Goal: Task Accomplishment & Management: Manage account settings

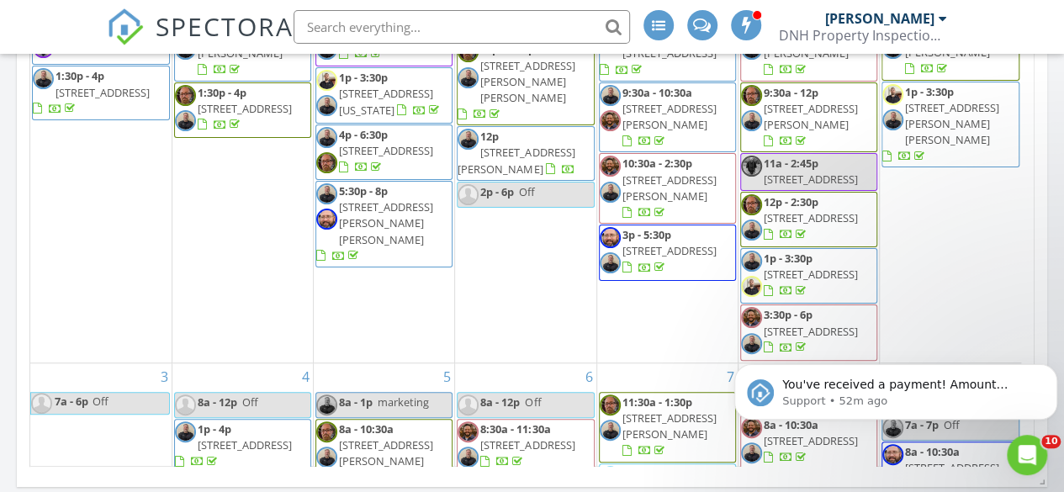
scroll to position [466, 0]
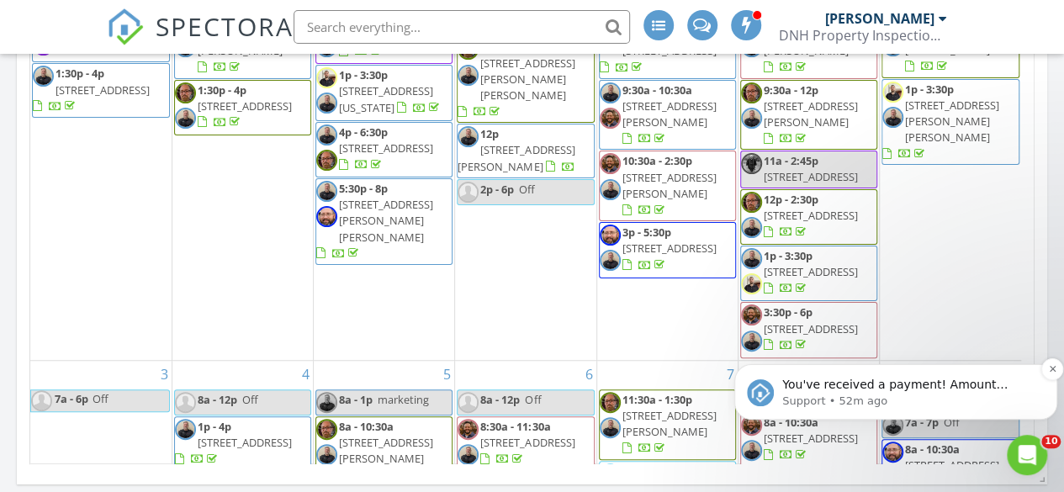
click at [886, 390] on p "You've received a payment! Amount $850.00 Fee $3.99 Net $846.01 Transaction # p…" at bounding box center [909, 385] width 254 height 17
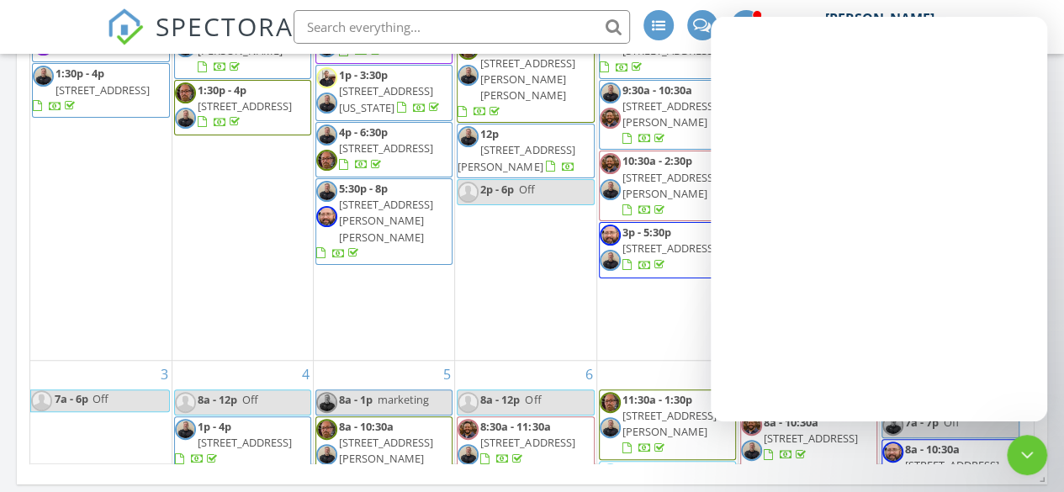
scroll to position [0, 0]
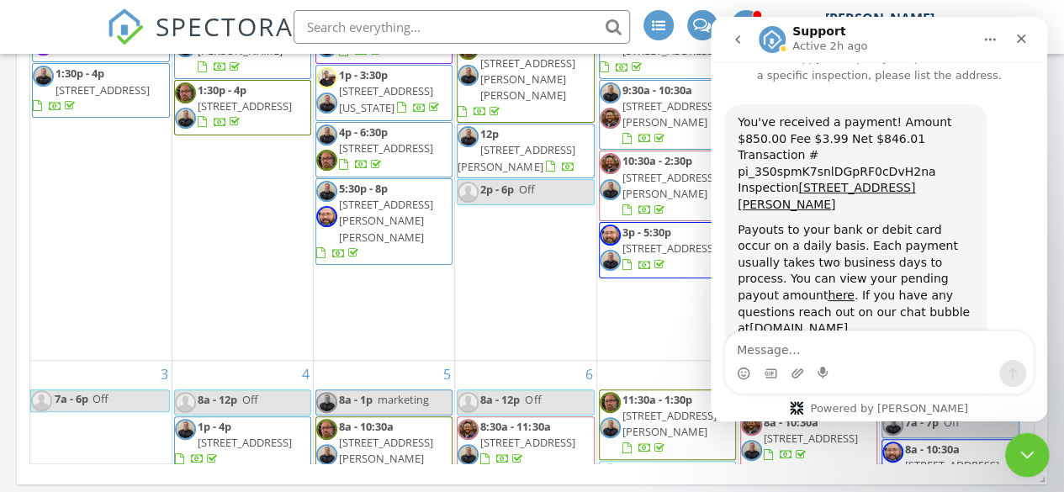
click at [1030, 454] on icon "Close Intercom Messenger" at bounding box center [1024, 452] width 20 height 20
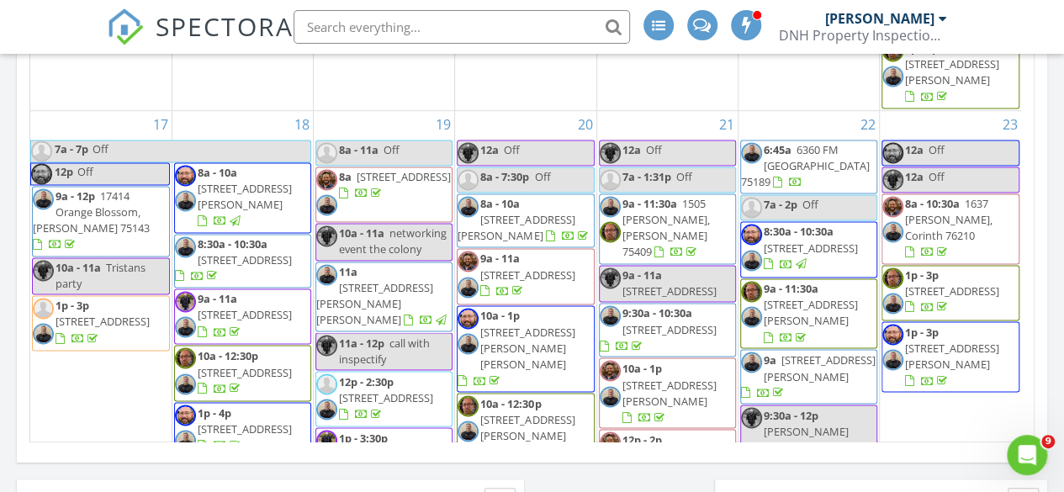
scroll to position [1171, 0]
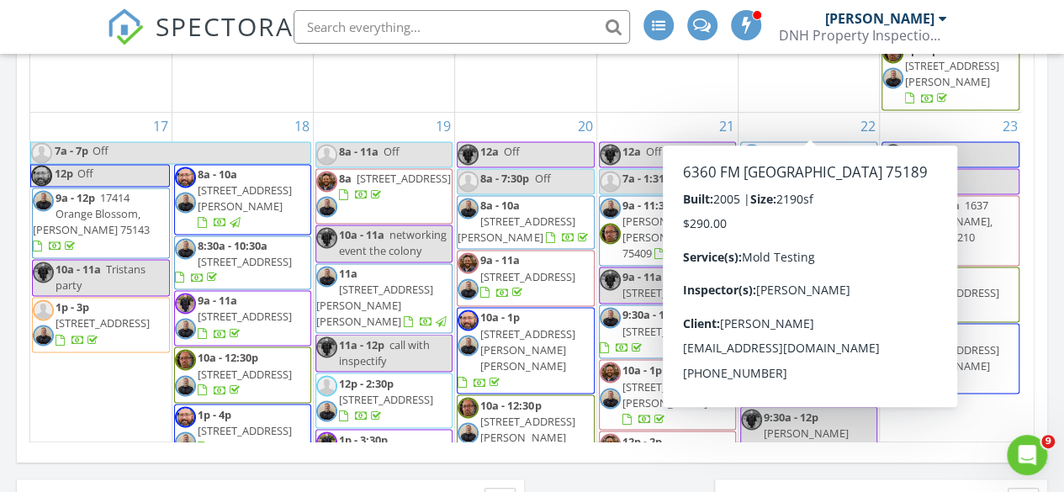
drag, startPoint x: 735, startPoint y: 114, endPoint x: 769, endPoint y: 109, distance: 34.0
click at [769, 144] on span "6360 FM 548, Royse City 75189" at bounding box center [805, 167] width 129 height 47
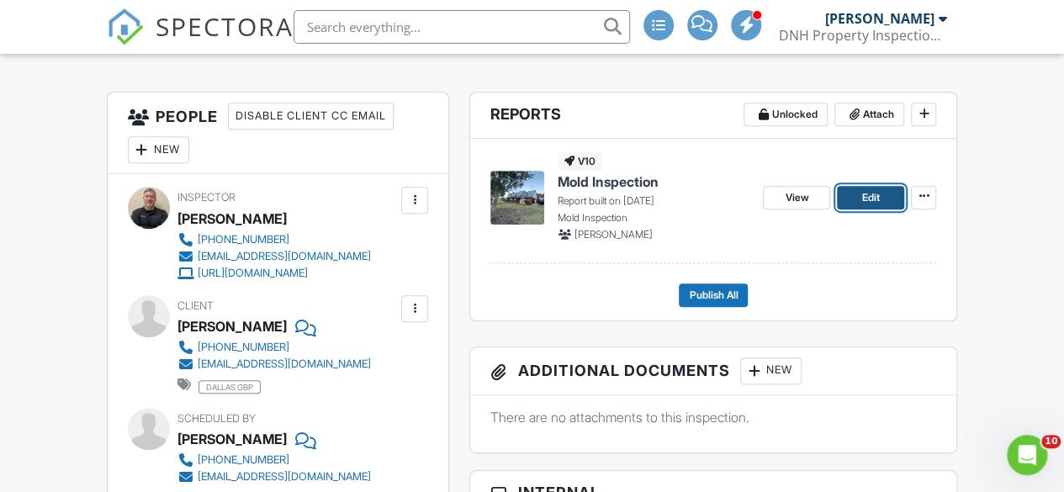
click at [868, 206] on span "Edit" at bounding box center [871, 197] width 18 height 17
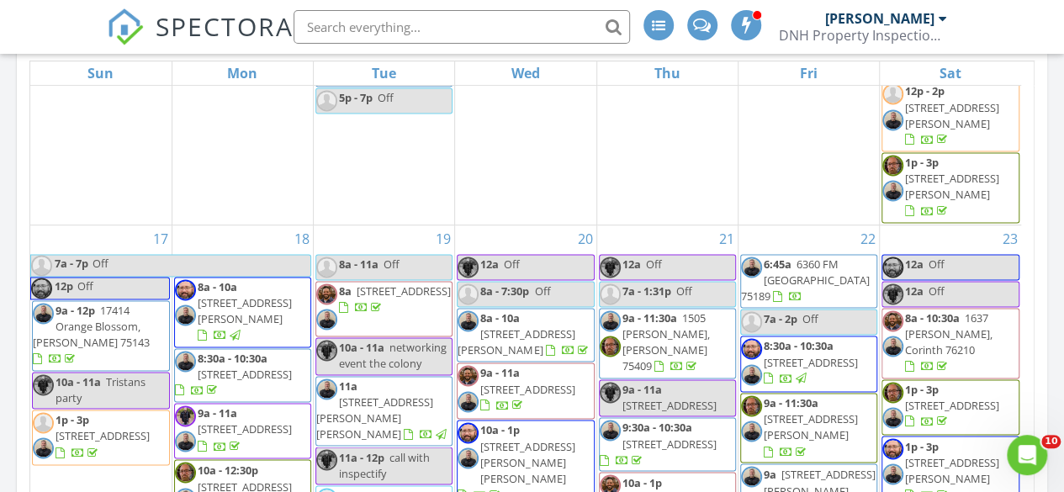
scroll to position [1333, 0]
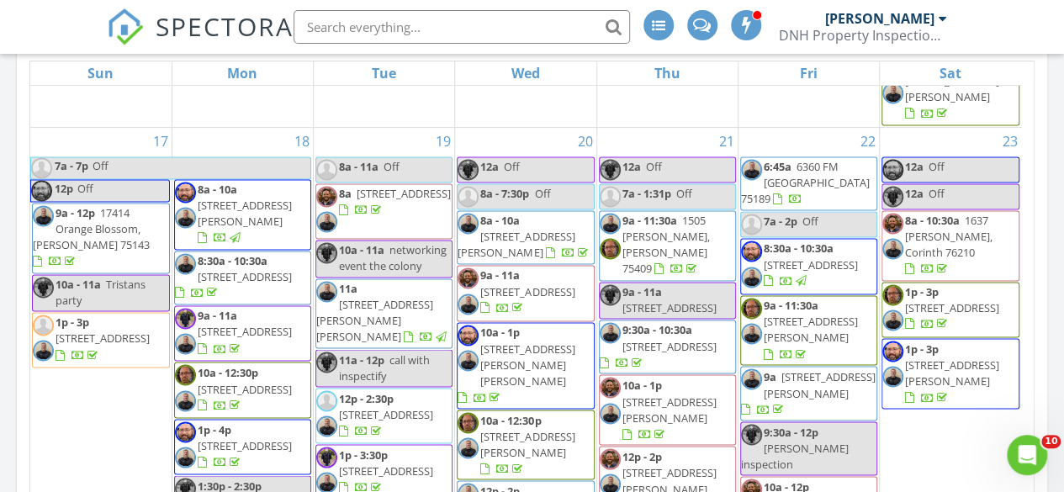
click at [811, 159] on span "6:45a 6360 FM 548, Royse City 75189" at bounding box center [808, 184] width 135 height 50
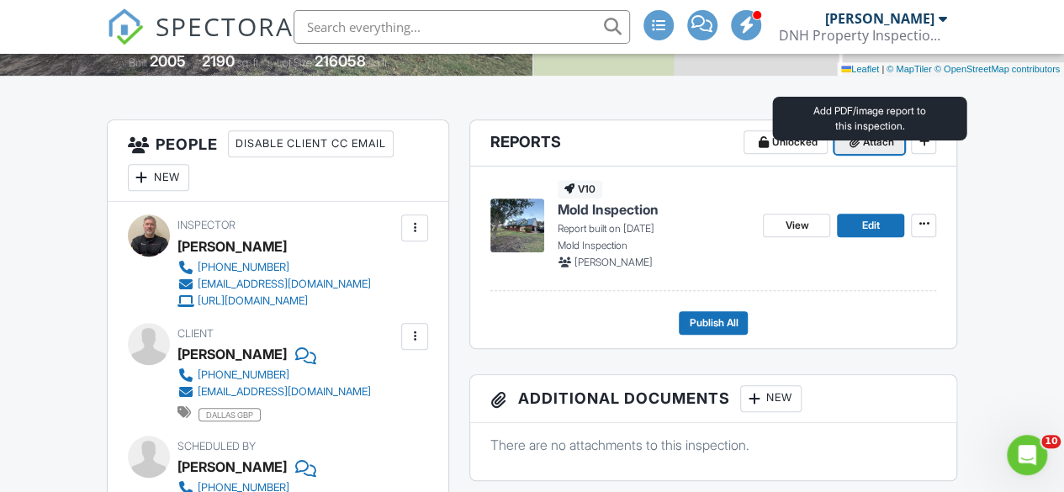
click at [862, 151] on span "Attach" at bounding box center [877, 142] width 31 height 17
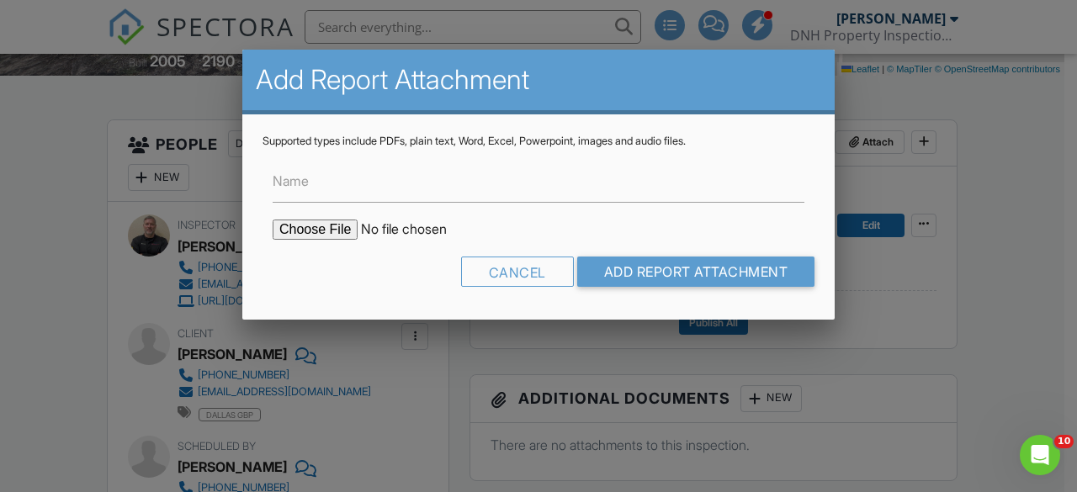
click at [335, 228] on input "file" at bounding box center [416, 230] width 286 height 20
type input "C:\fakepath\MoldReport_53027722_ForPrint FM 548.pdf"
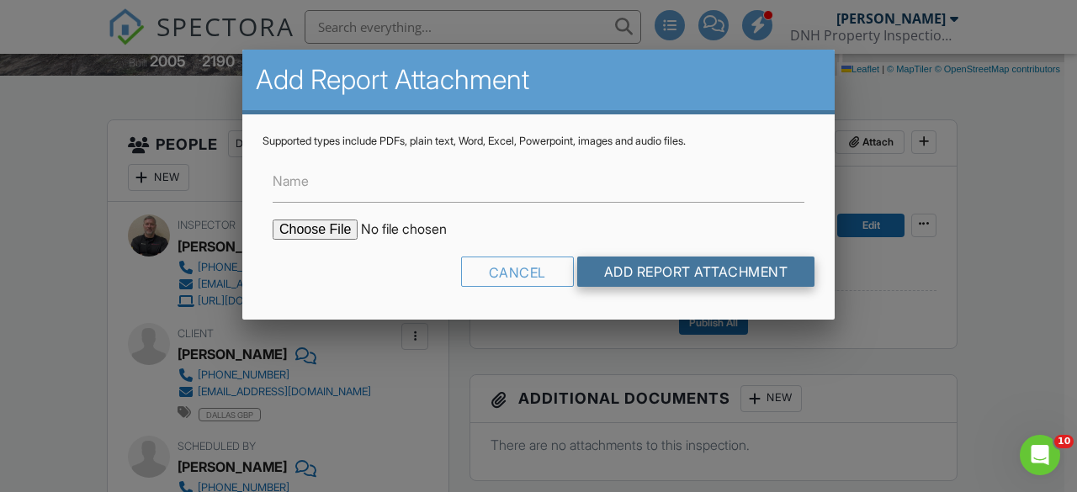
click at [674, 277] on input "Add Report Attachment" at bounding box center [696, 272] width 238 height 30
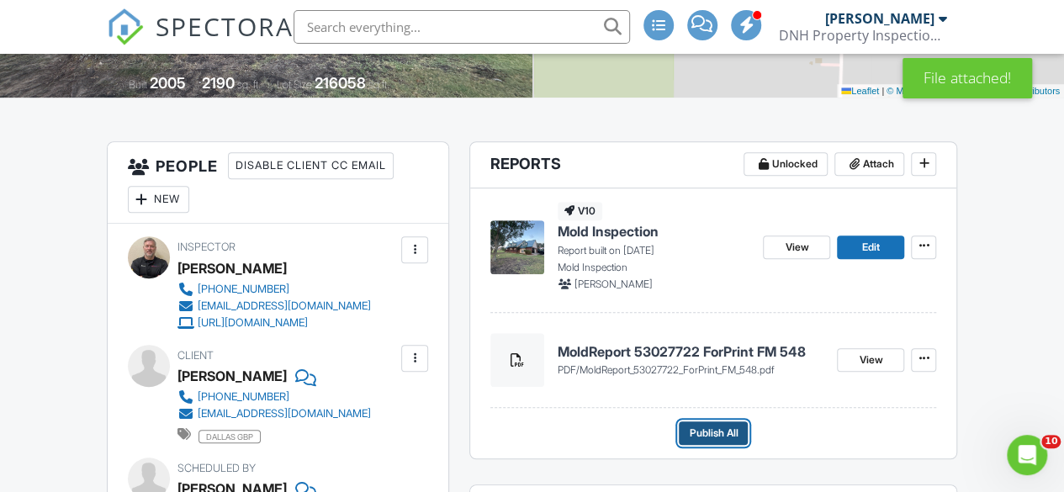
click at [712, 442] on span "Publish All" at bounding box center [713, 433] width 49 height 17
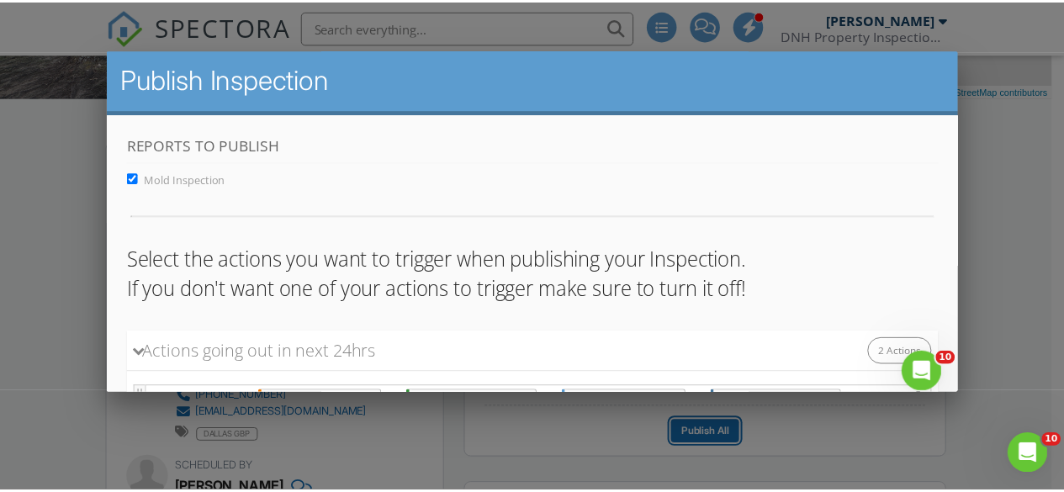
scroll to position [227, 0]
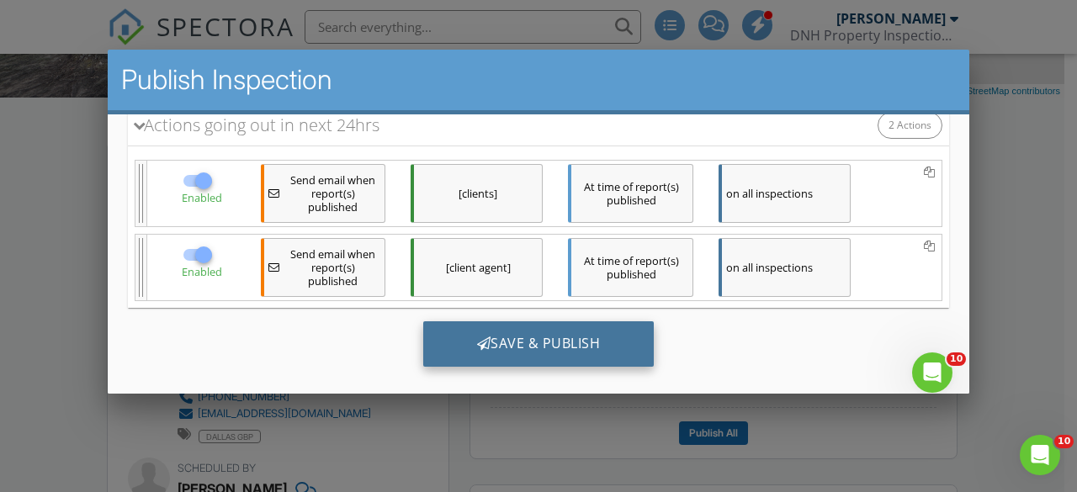
click at [502, 344] on div "Save & Publish" at bounding box center [538, 342] width 231 height 45
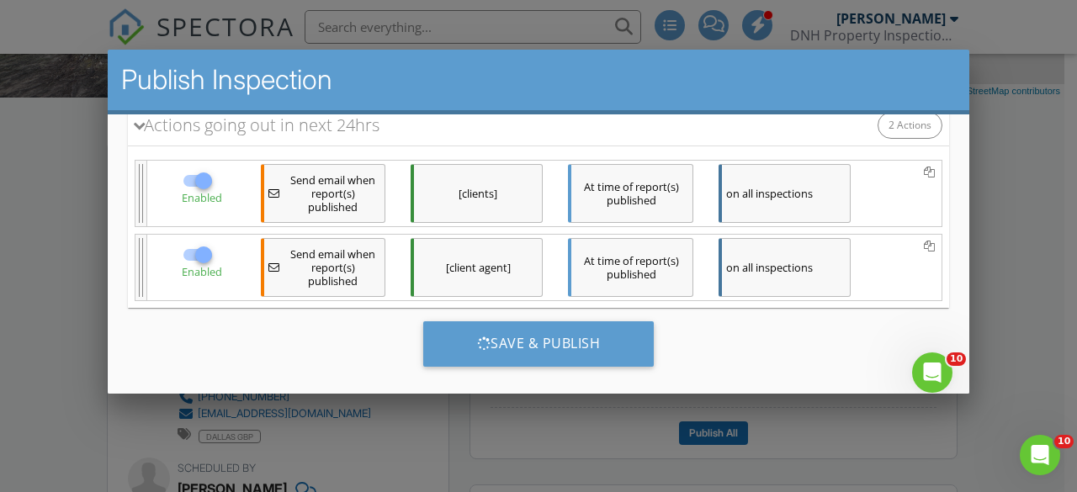
click at [624, 433] on div at bounding box center [538, 223] width 1077 height 615
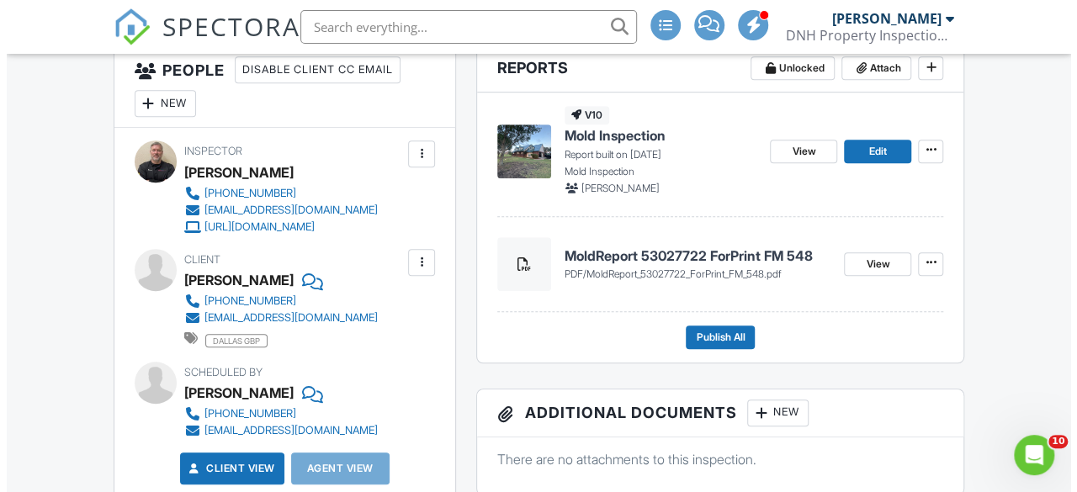
scroll to position [450, 0]
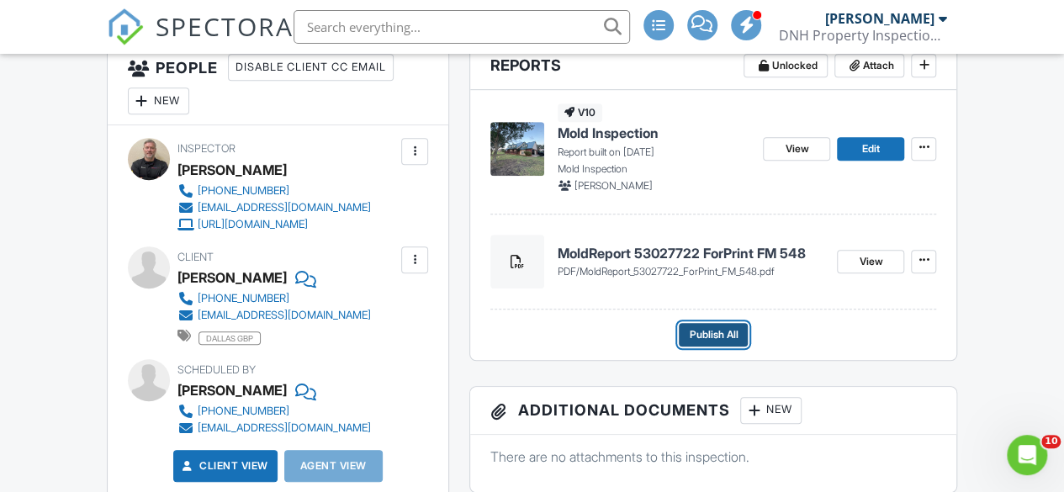
click at [719, 343] on span "Publish All" at bounding box center [713, 334] width 49 height 17
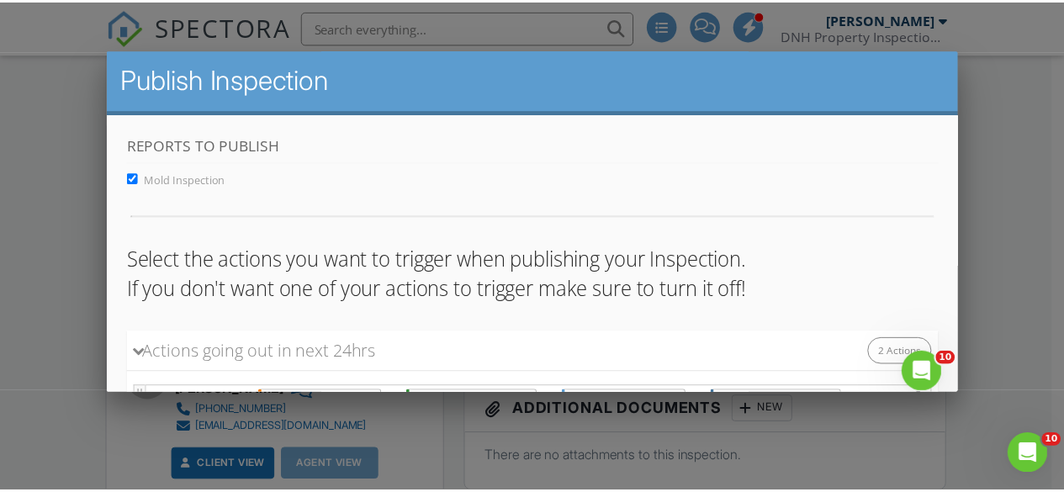
scroll to position [227, 0]
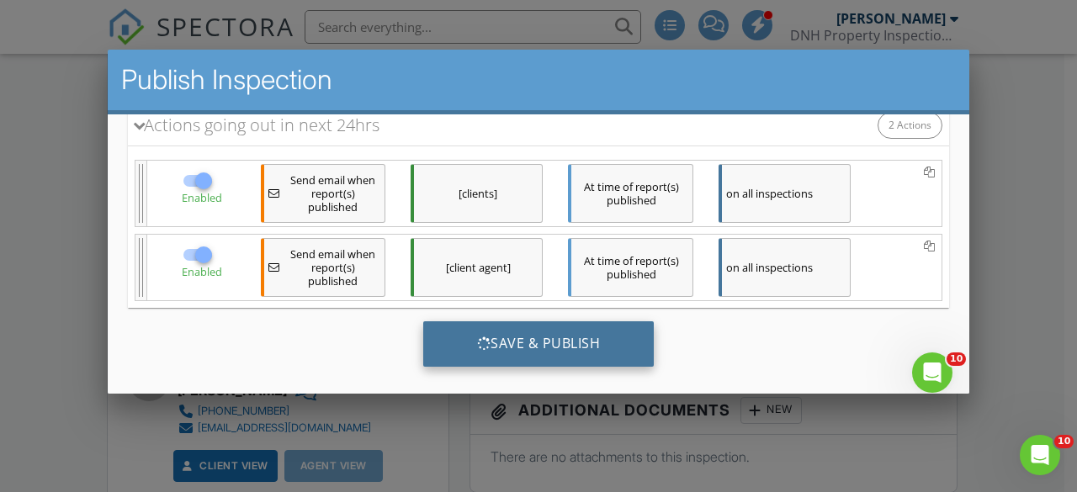
click at [504, 338] on div "Save & Publish" at bounding box center [538, 342] width 231 height 45
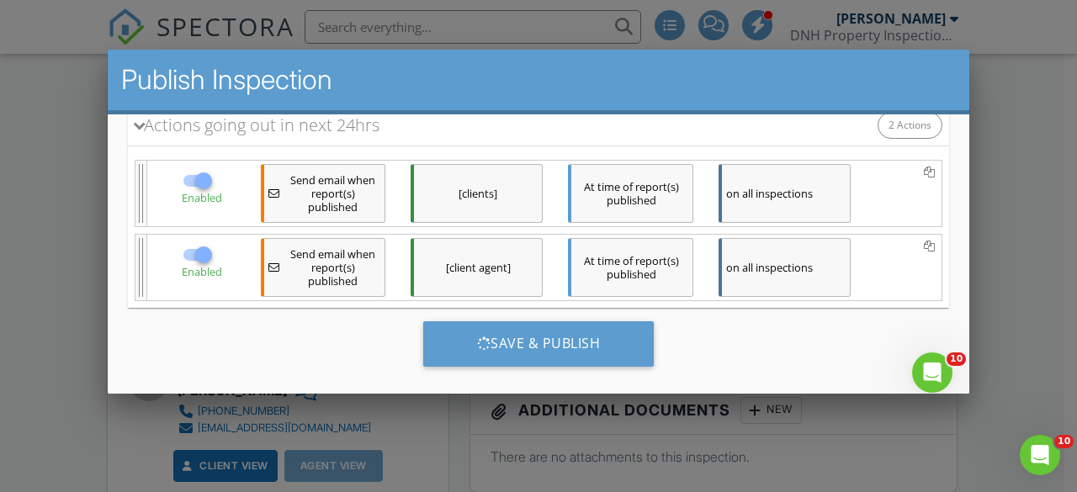
click at [1016, 237] on div at bounding box center [538, 223] width 1077 height 615
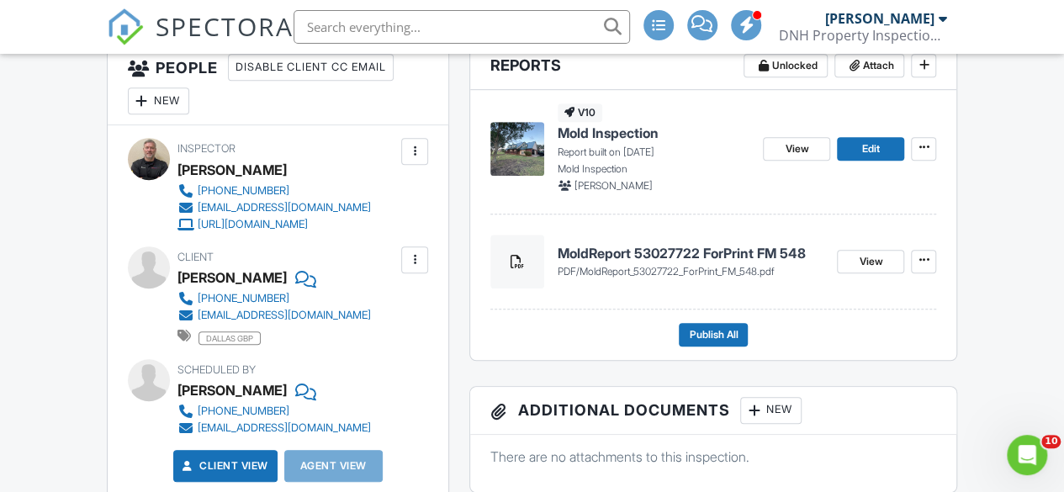
scroll to position [0, 0]
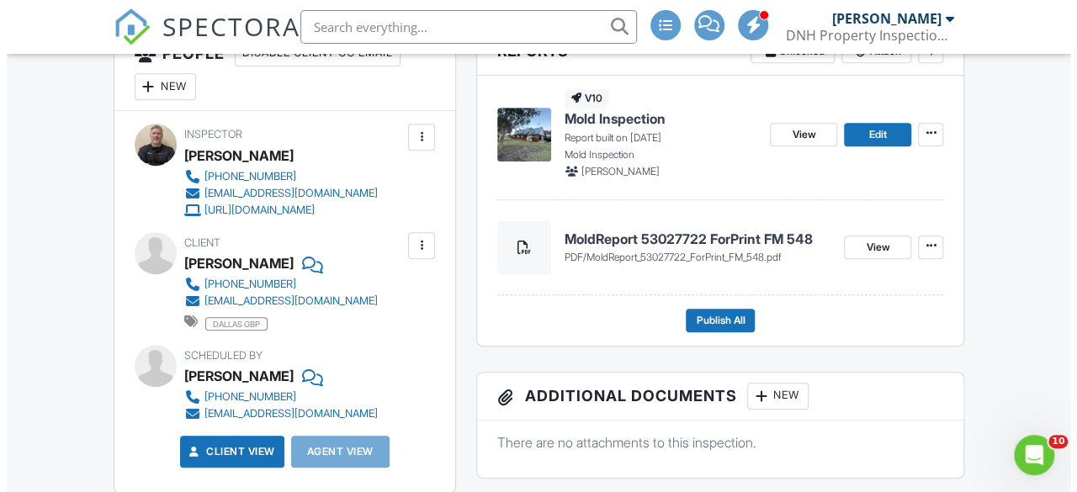
scroll to position [466, 0]
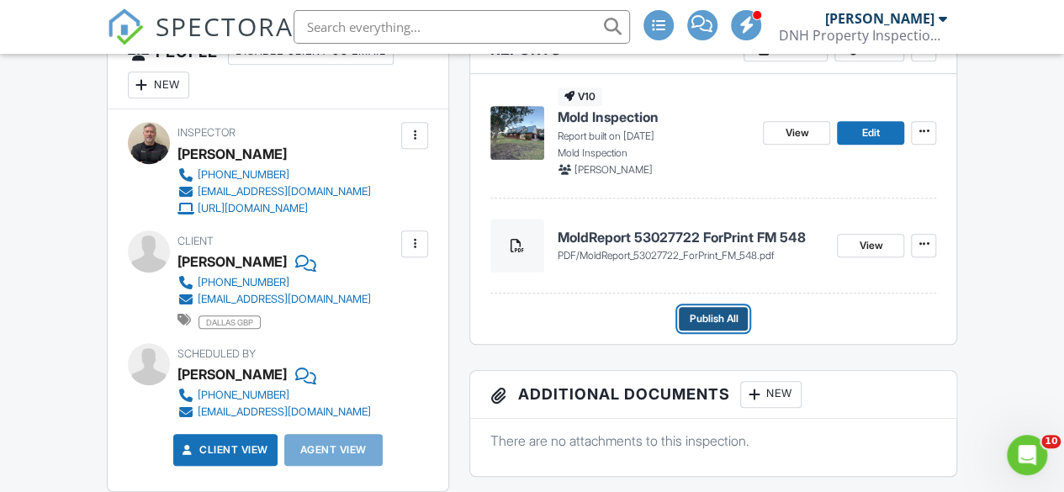
click at [701, 327] on span "Publish All" at bounding box center [713, 318] width 49 height 17
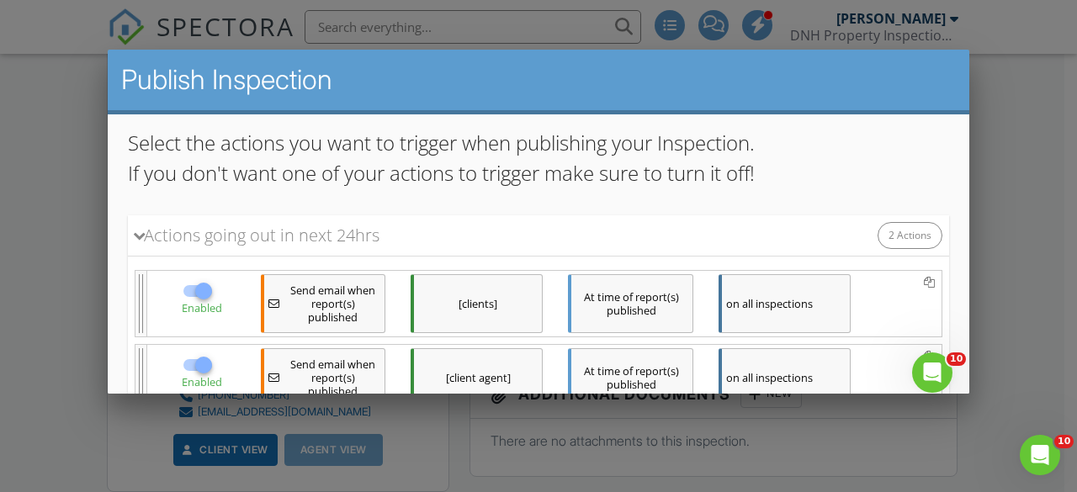
scroll to position [227, 0]
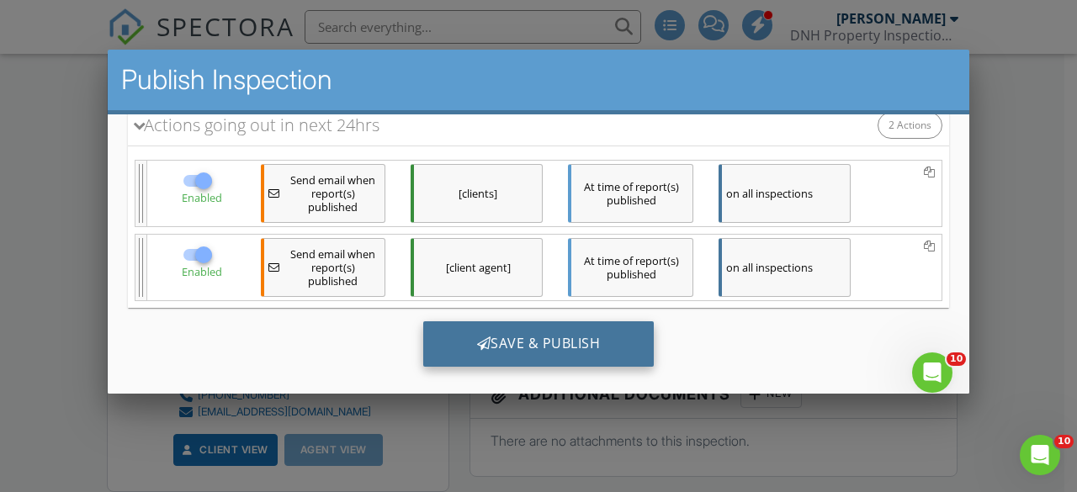
click at [530, 336] on div "Save & Publish" at bounding box center [538, 342] width 231 height 45
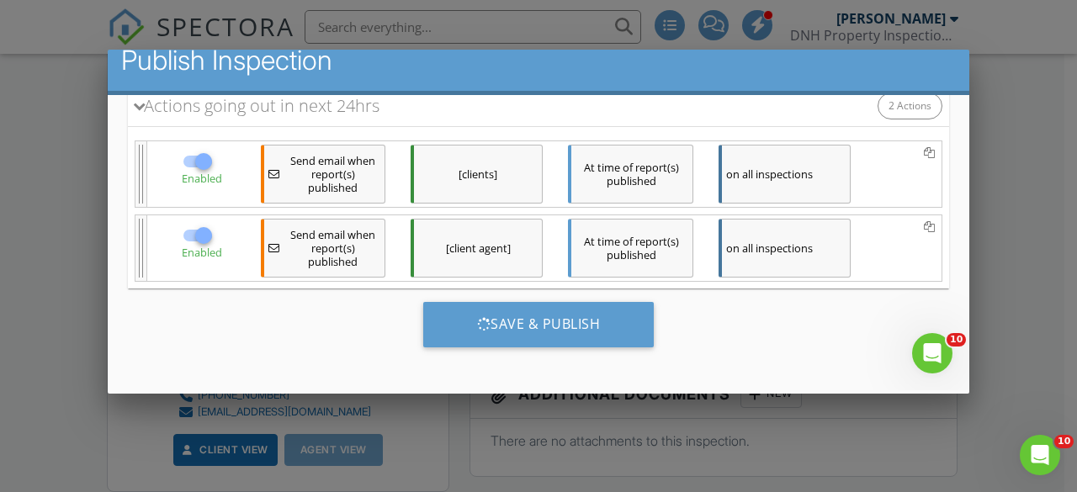
click at [1000, 98] on div at bounding box center [538, 223] width 1077 height 615
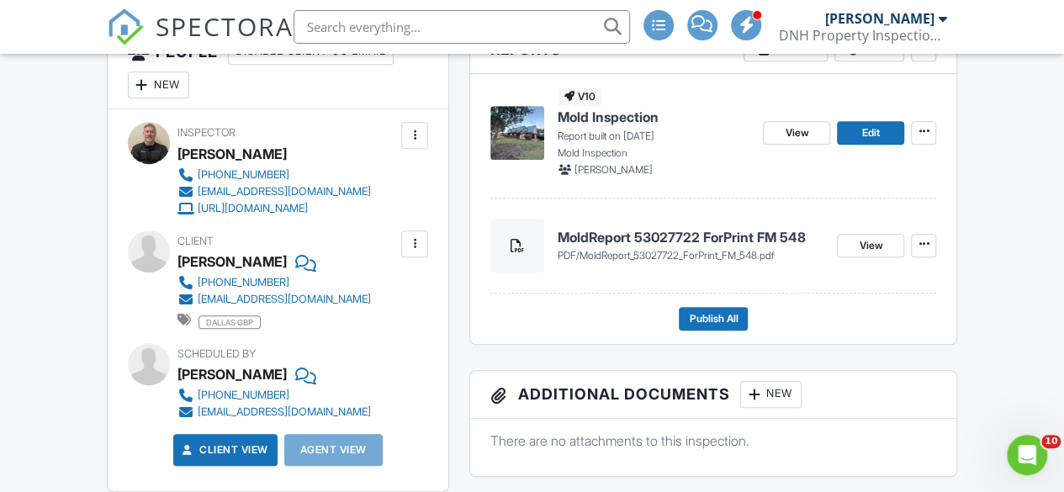
scroll to position [0, 0]
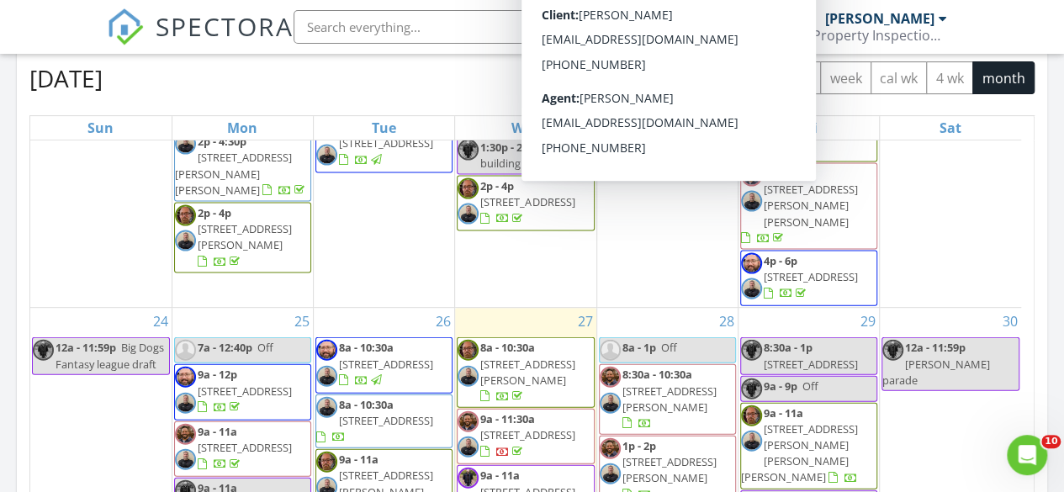
scroll to position [1837, 0]
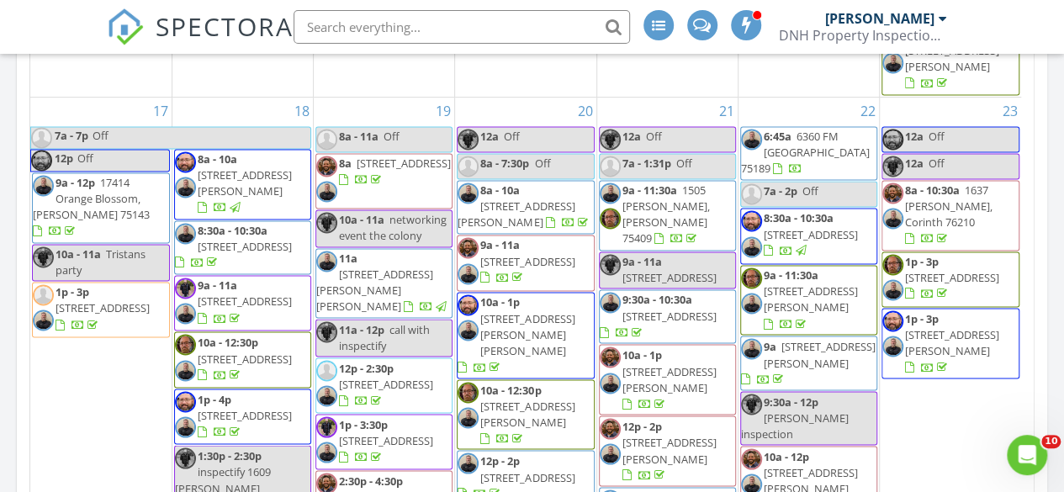
click at [782, 129] on span "6360 FM 548, Royse City 75189" at bounding box center [805, 152] width 129 height 47
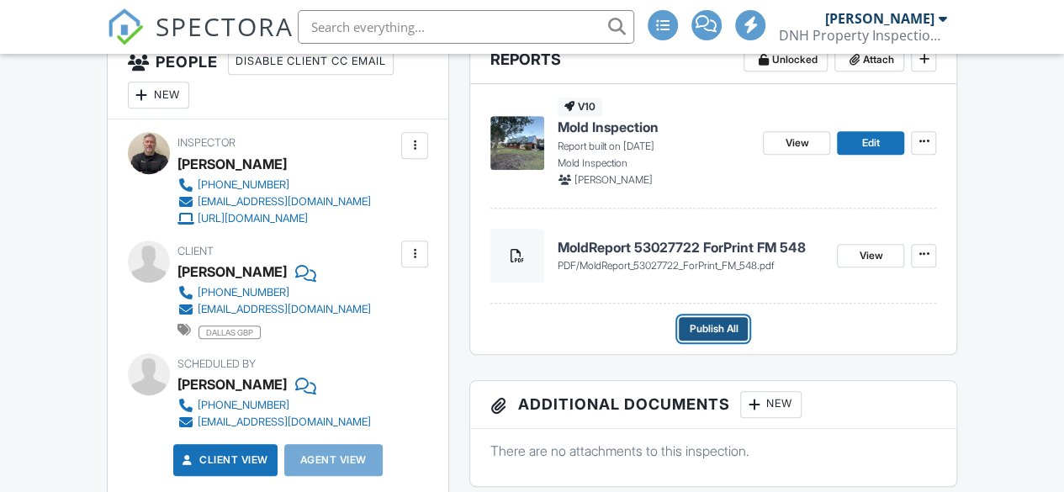
click at [696, 337] on span "Publish All" at bounding box center [713, 328] width 49 height 17
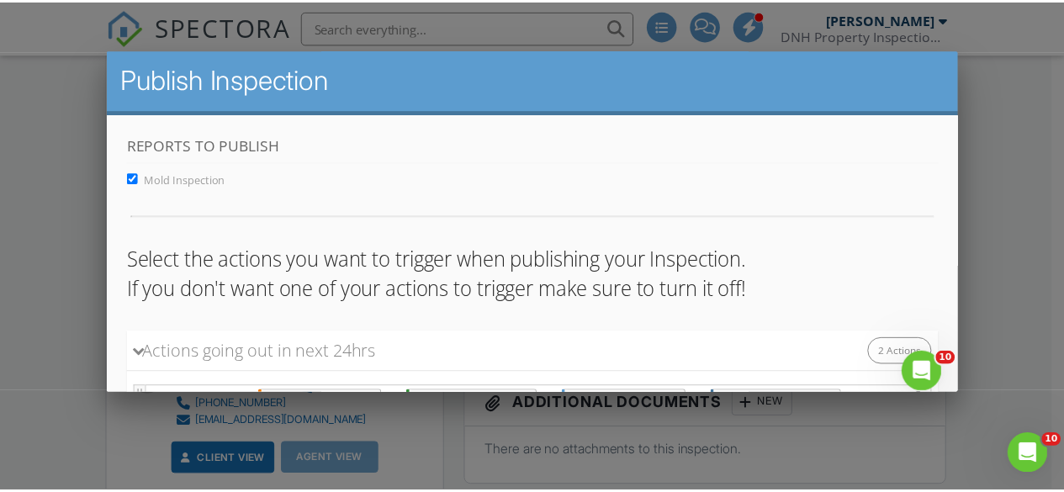
scroll to position [227, 0]
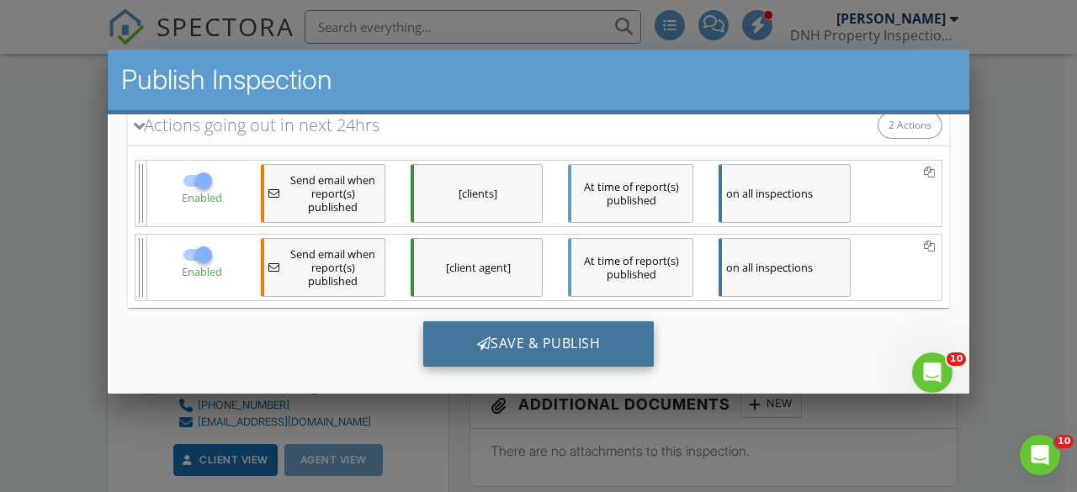
click at [496, 344] on div "Save & Publish" at bounding box center [538, 342] width 231 height 45
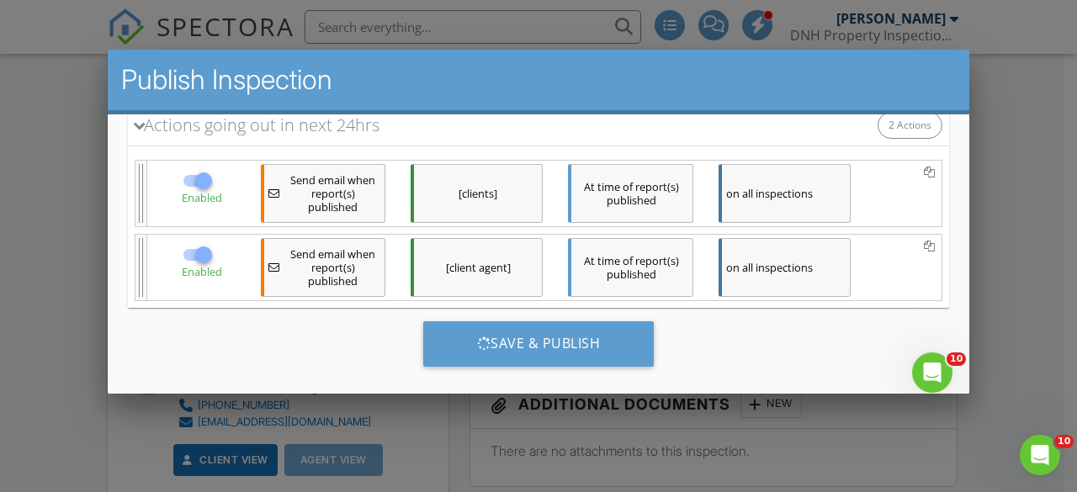
click at [993, 324] on div at bounding box center [538, 223] width 1077 height 615
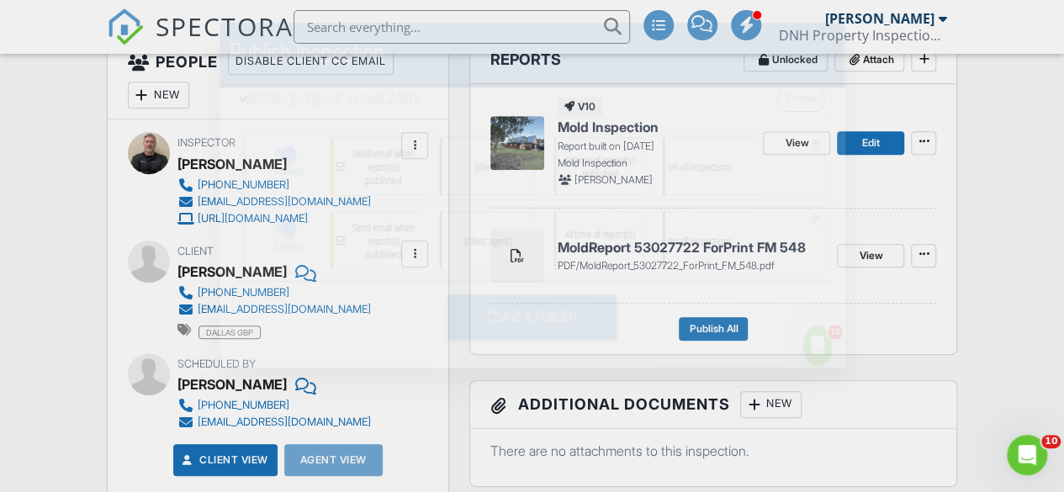
scroll to position [0, 0]
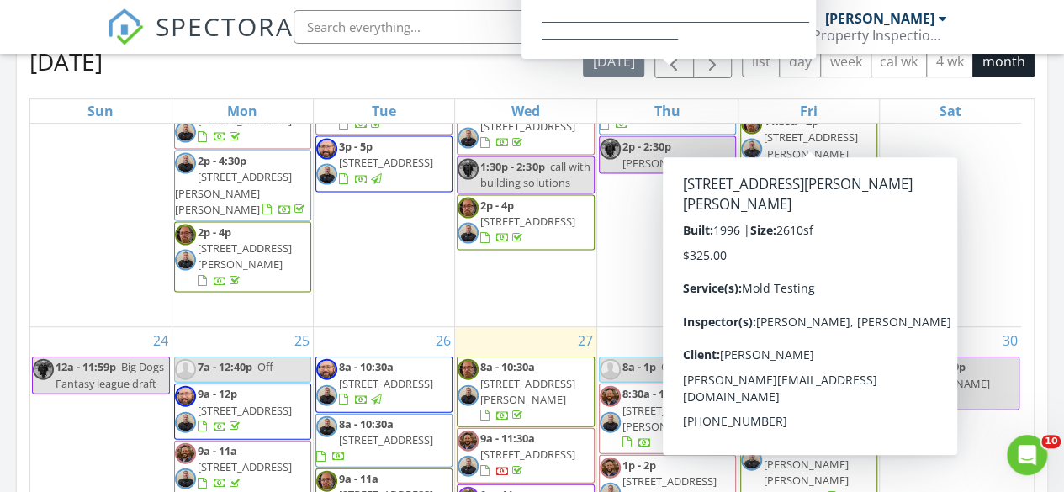
scroll to position [1808, 0]
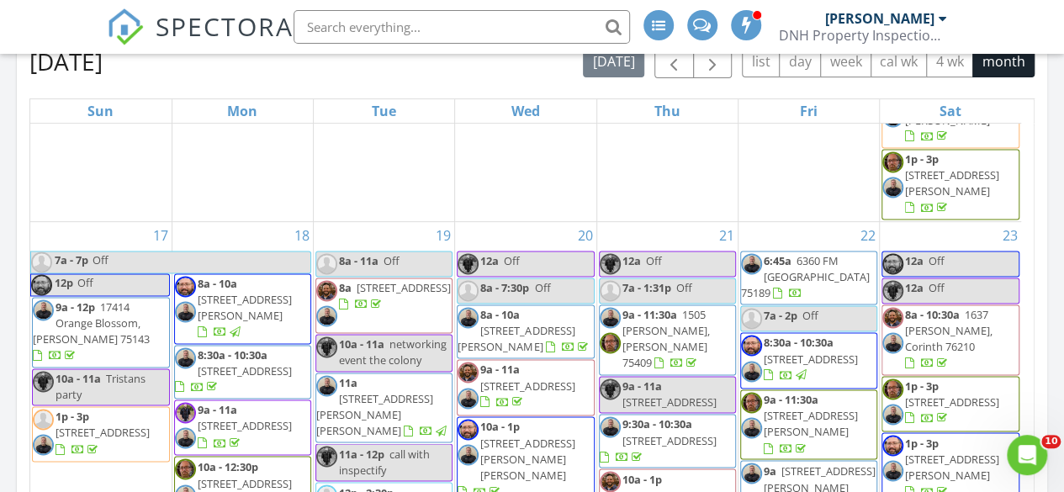
click at [795, 253] on span "6360 FM [GEOGRAPHIC_DATA] 75189" at bounding box center [805, 276] width 129 height 47
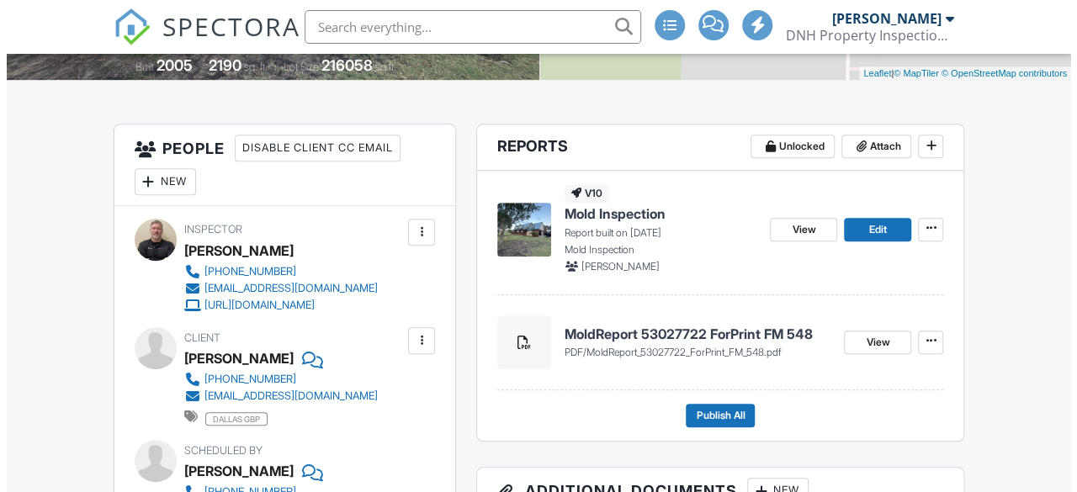
scroll to position [368, 0]
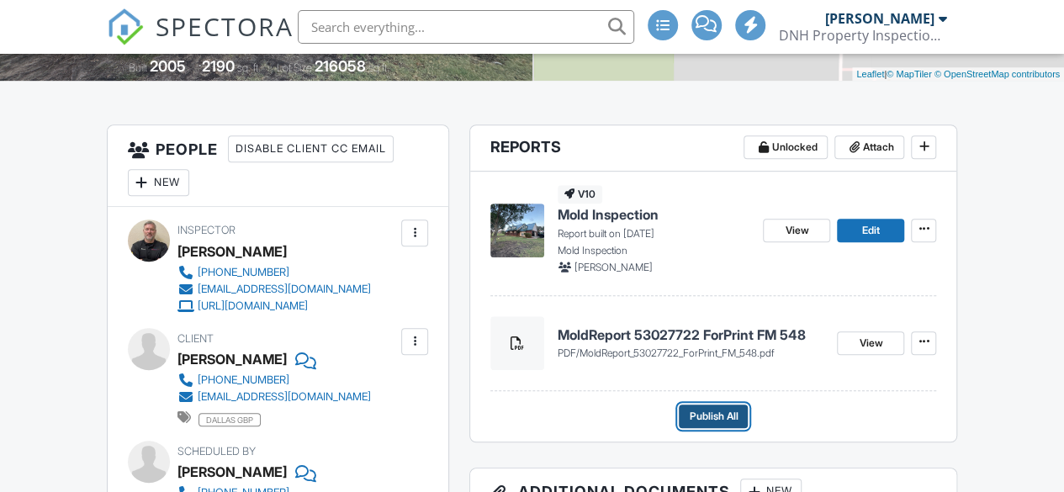
click at [715, 425] on span "Publish All" at bounding box center [713, 416] width 49 height 17
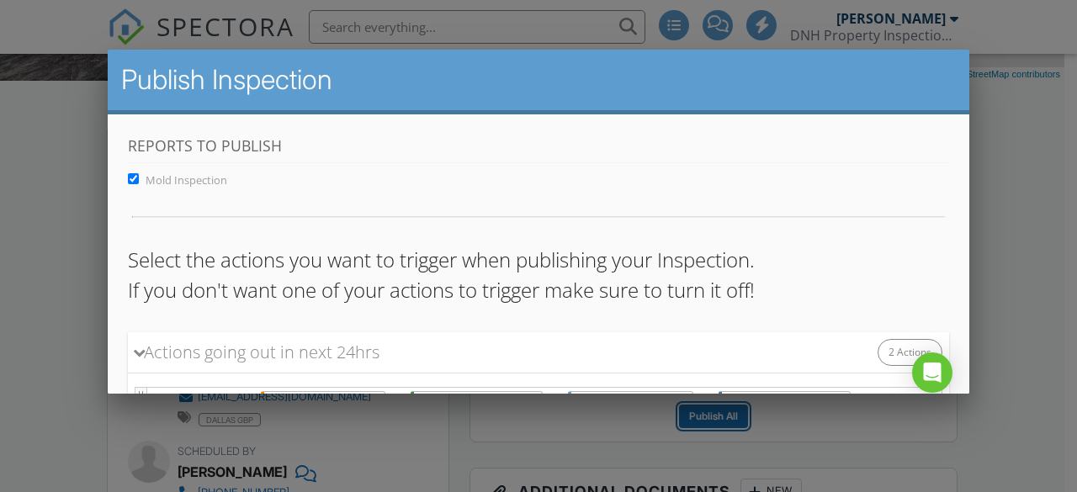
scroll to position [227, 0]
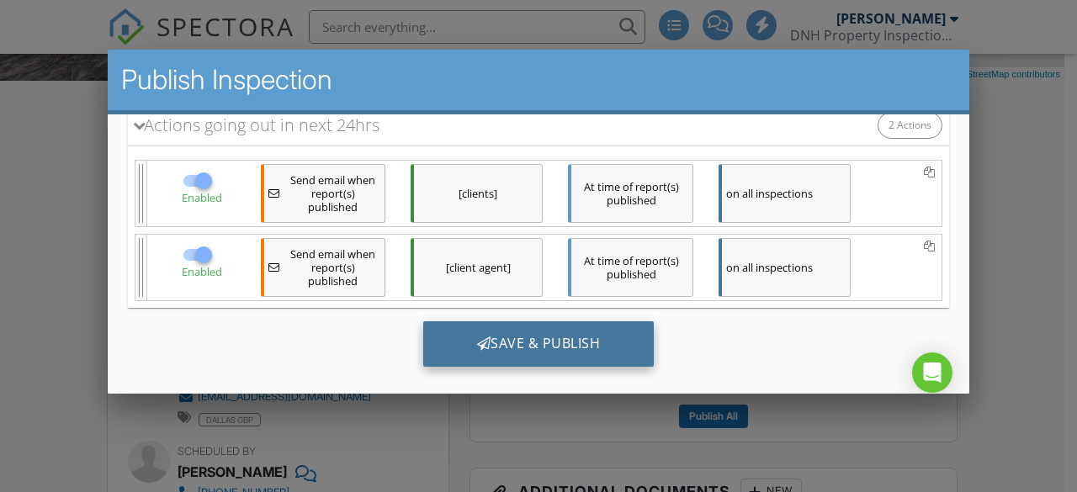
click at [548, 353] on div "Save & Publish" at bounding box center [538, 342] width 231 height 45
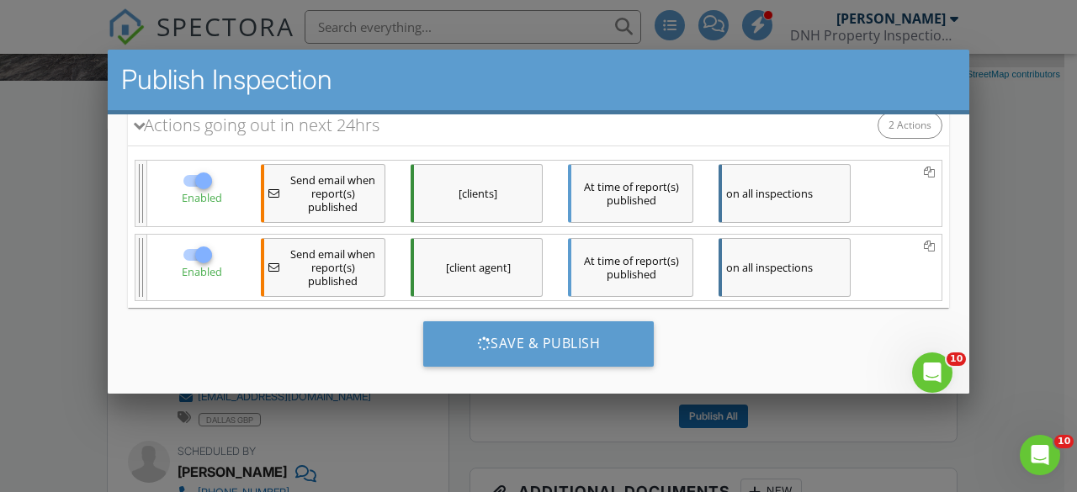
scroll to position [0, 0]
click at [1036, 209] on div at bounding box center [538, 223] width 1077 height 615
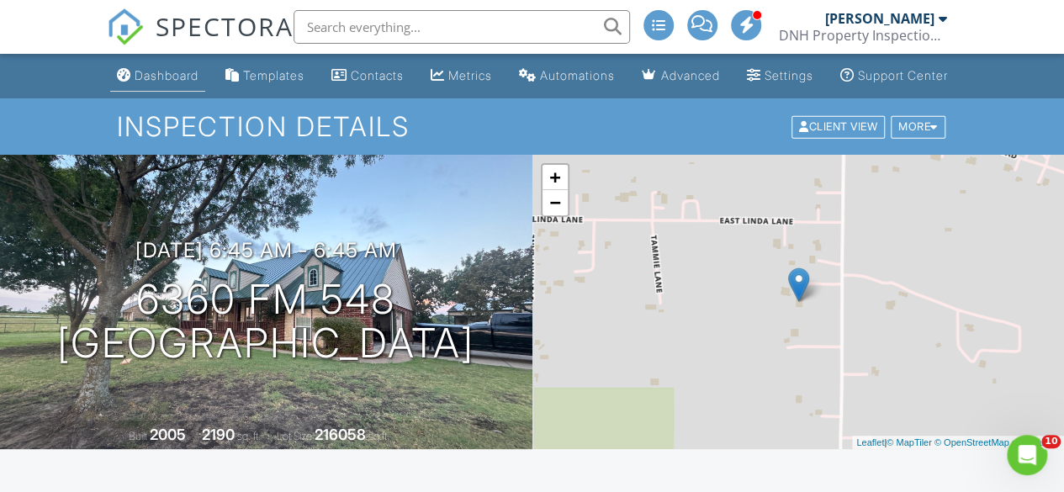
click at [151, 82] on div "Dashboard" at bounding box center [167, 75] width 64 height 14
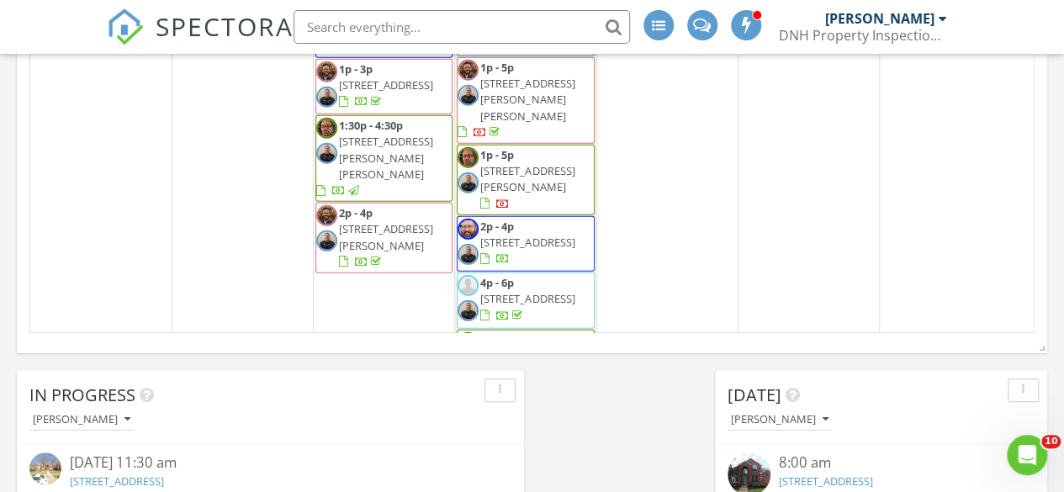
scroll to position [595, 0]
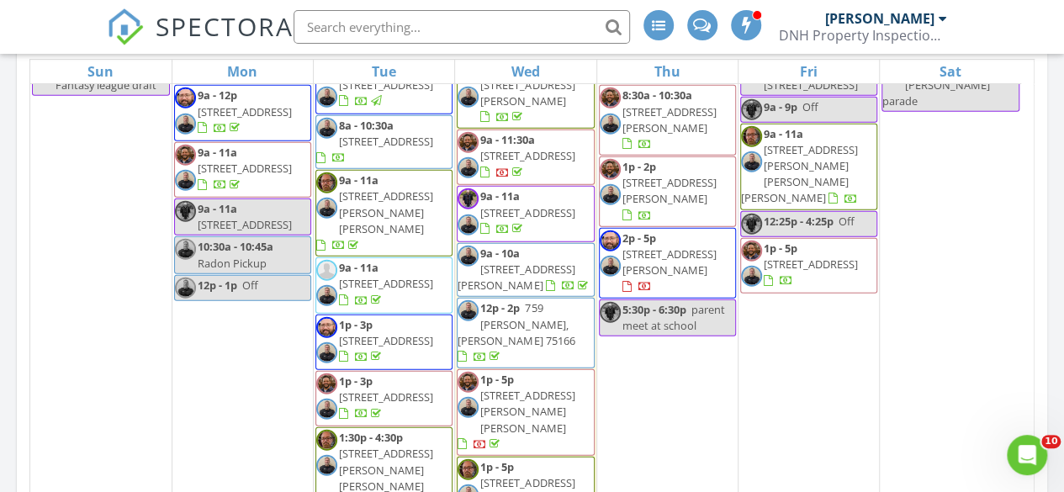
scroll to position [2064, 0]
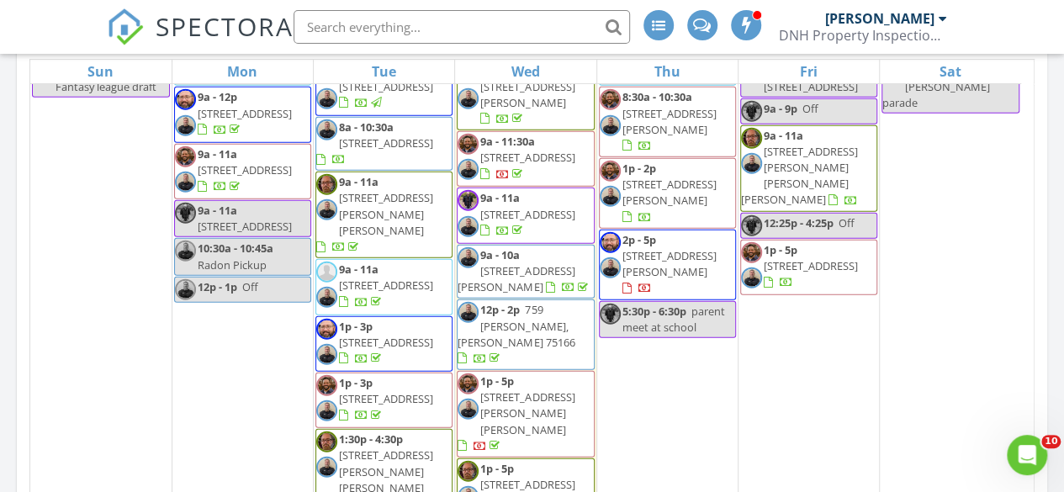
click at [515, 477] on span "6204 Lipan Ln, McKinney 75070" at bounding box center [527, 492] width 94 height 31
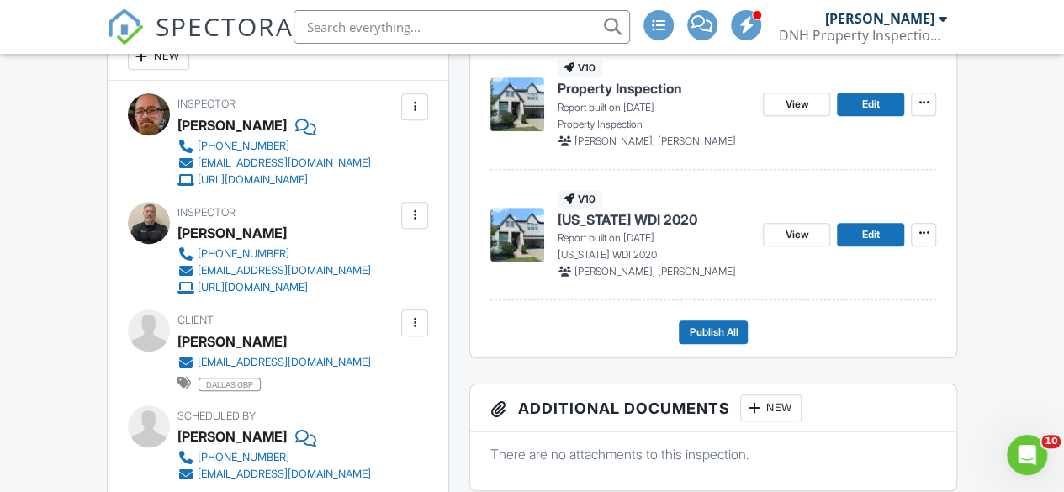
scroll to position [494, 0]
click at [881, 247] on link "Edit" at bounding box center [870, 236] width 67 height 24
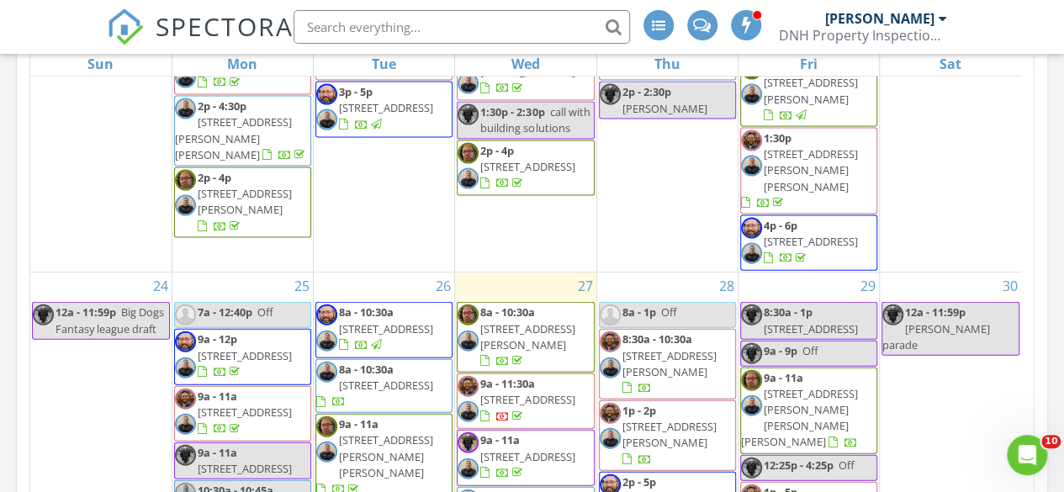
scroll to position [1814, 0]
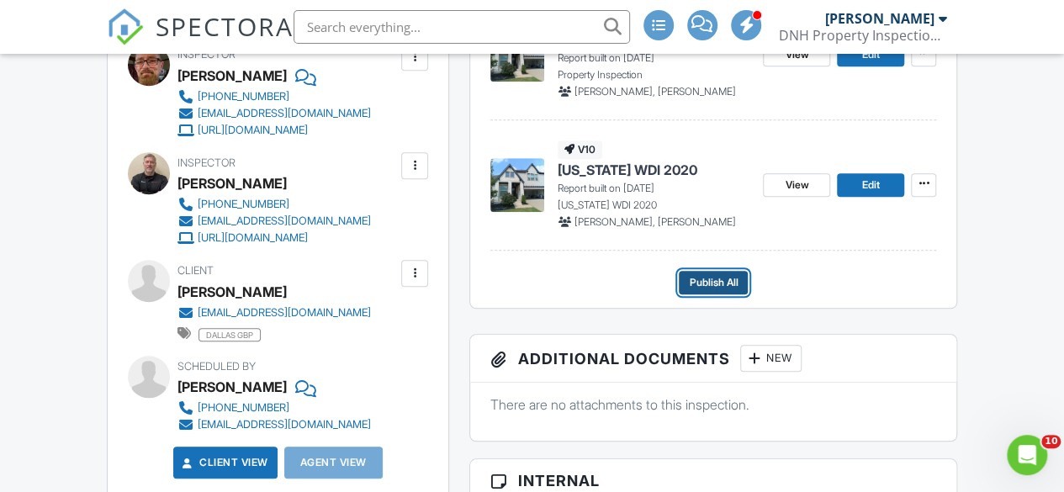
click at [708, 291] on span "Publish All" at bounding box center [713, 282] width 49 height 17
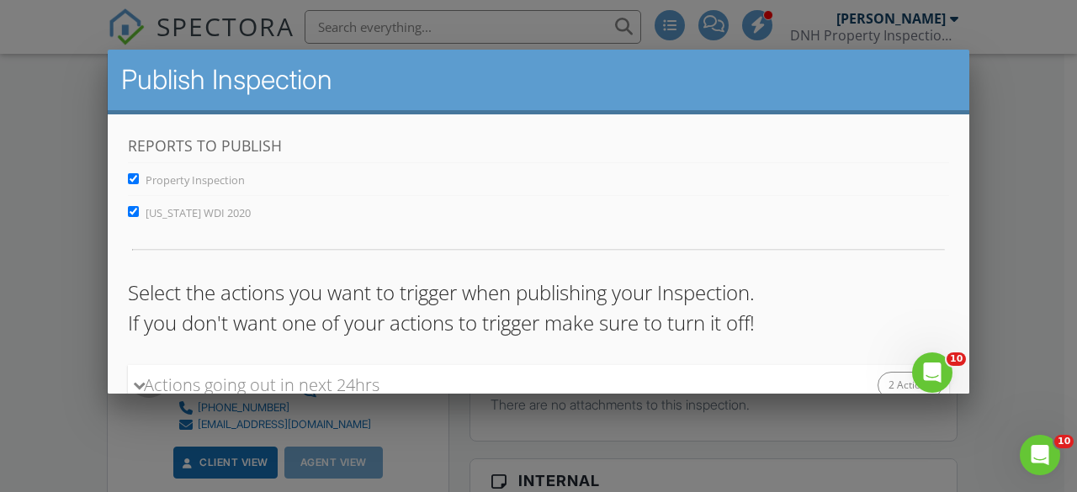
scroll to position [259, 0]
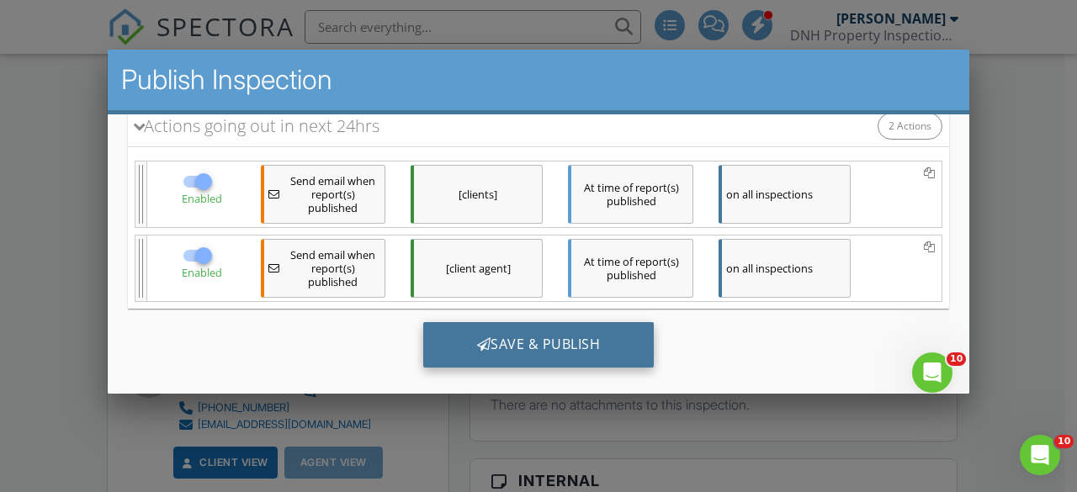
click at [488, 337] on div "Save & Publish" at bounding box center [538, 343] width 231 height 45
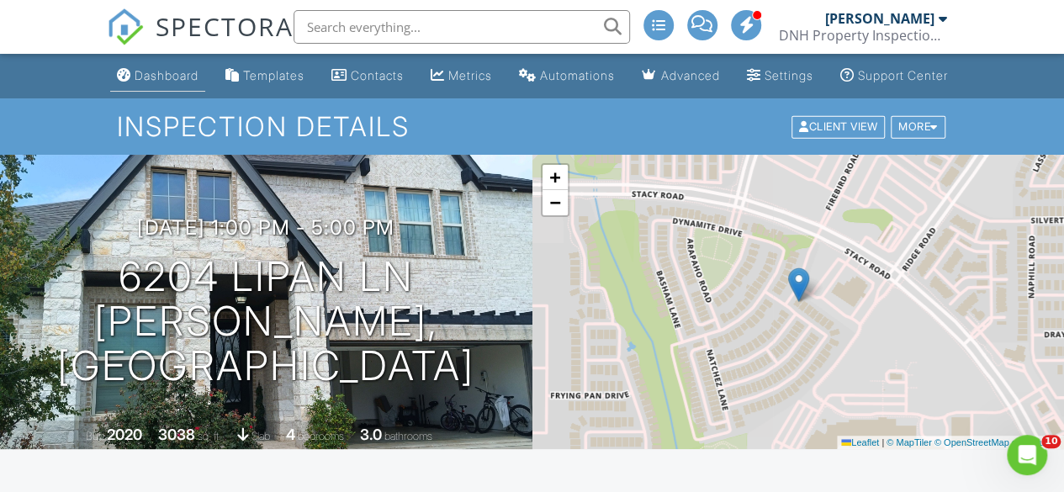
click at [149, 82] on div "Dashboard" at bounding box center [167, 75] width 64 height 14
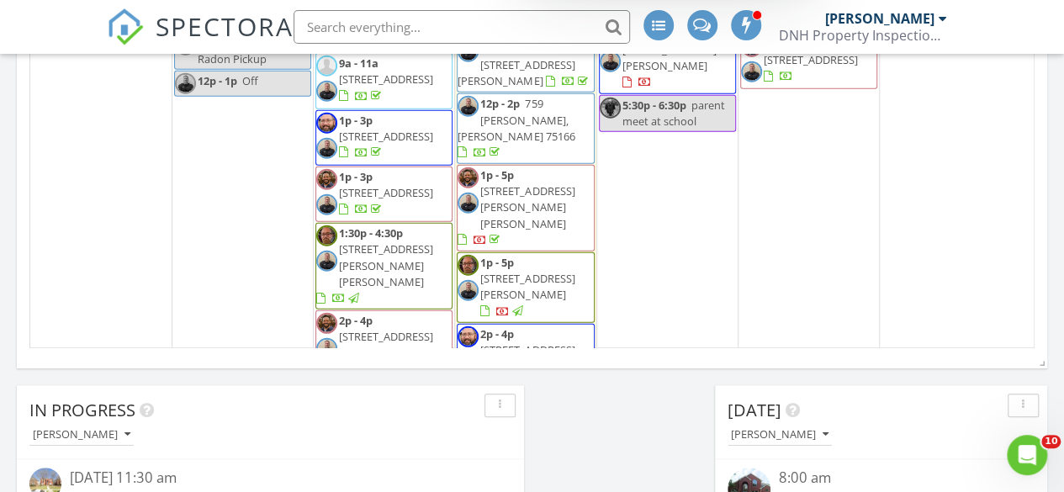
scroll to position [2035, 0]
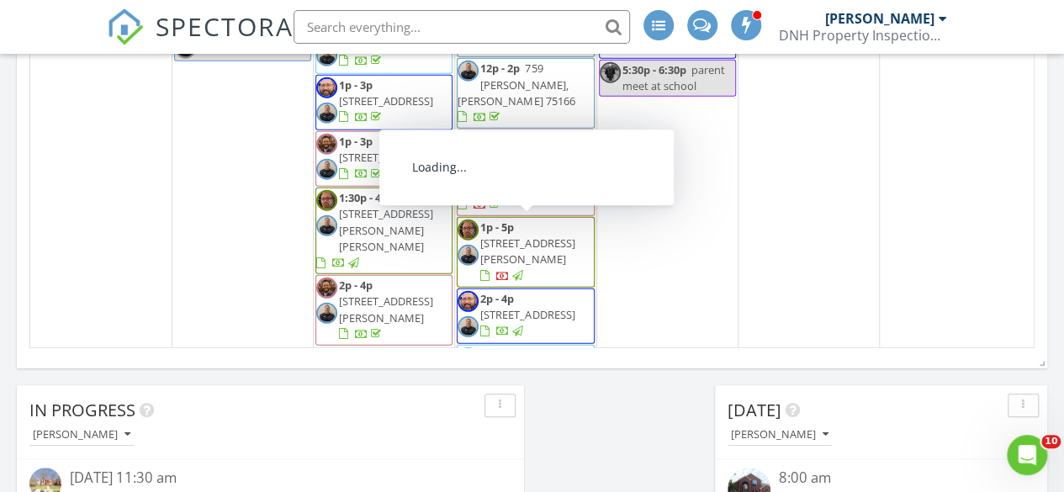
click at [521, 421] on span "[STREET_ADDRESS][PERSON_NAME][PERSON_NAME]" at bounding box center [527, 444] width 94 height 47
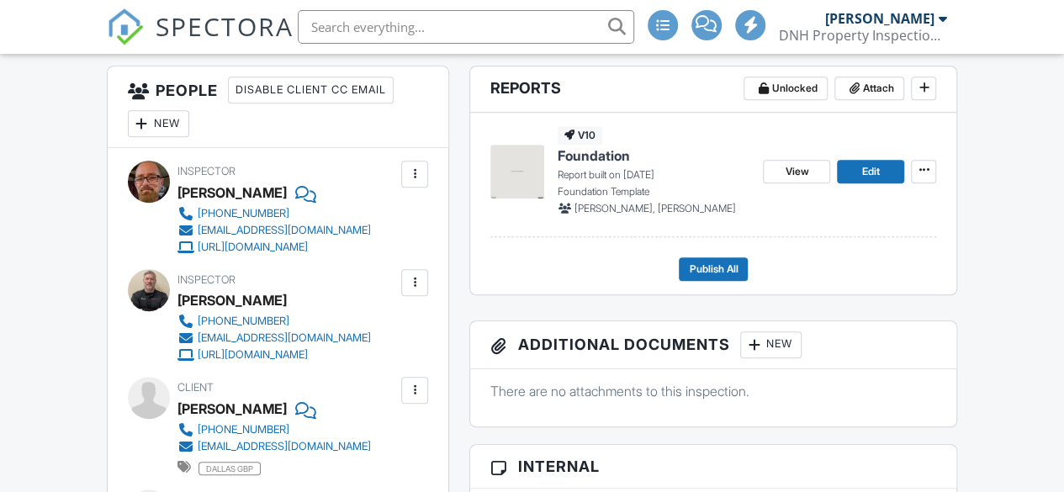
scroll to position [358, 0]
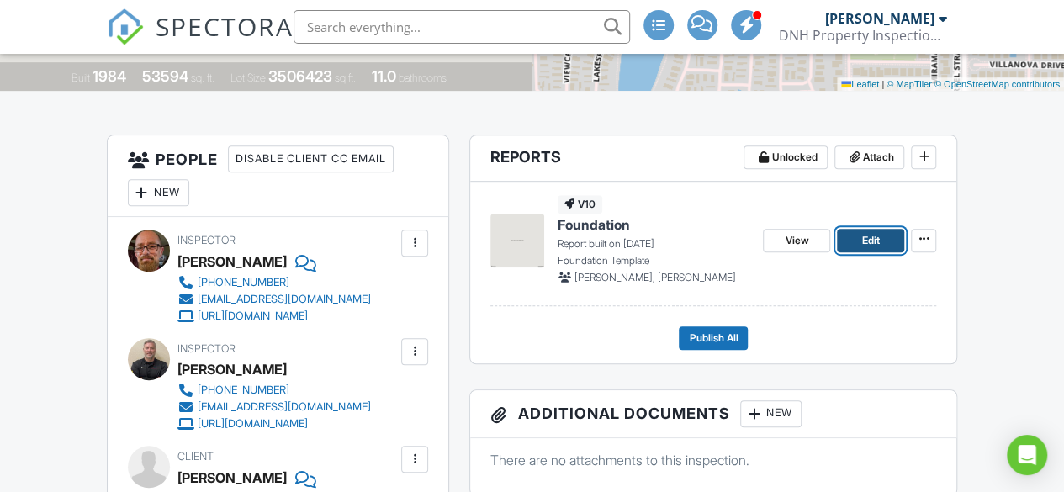
click at [872, 249] on span "Edit" at bounding box center [871, 240] width 18 height 17
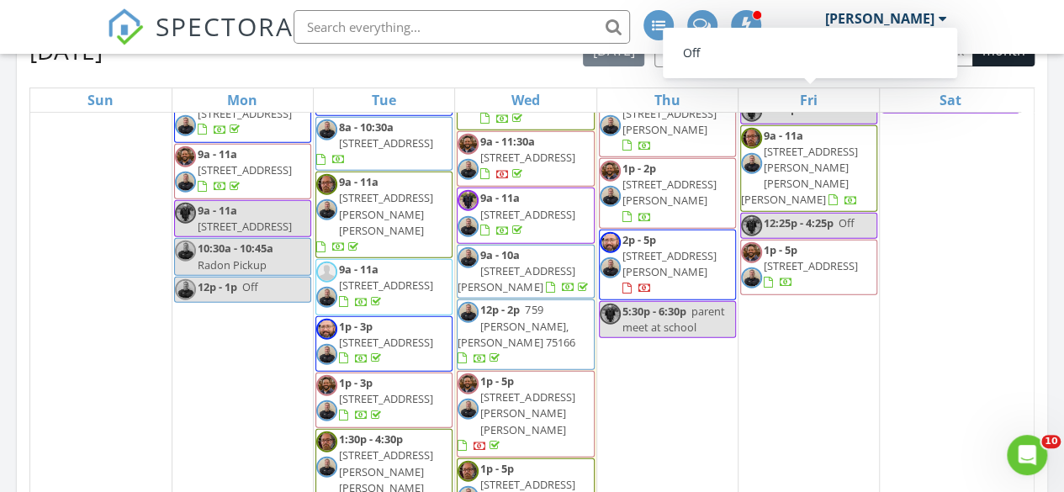
scroll to position [281, 0]
